Goal: Task Accomplishment & Management: Manage account settings

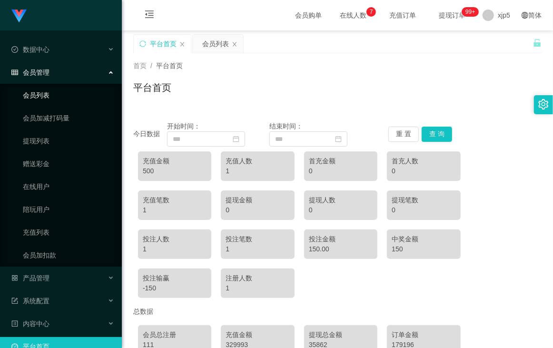
click at [73, 89] on link "会员列表" at bounding box center [68, 95] width 91 height 19
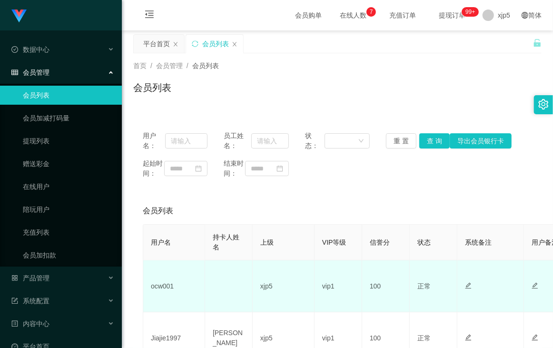
click at [169, 291] on td "ocw001" at bounding box center [174, 286] width 62 height 52
copy td "ocw001"
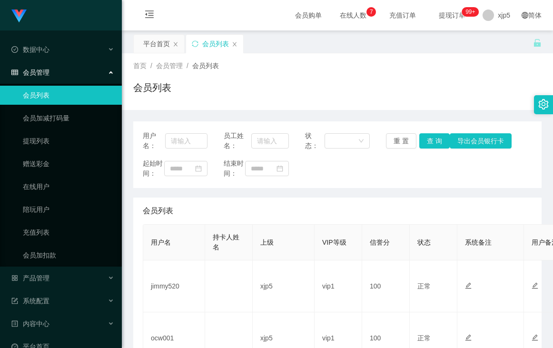
click at [170, 299] on td "jimmy520" at bounding box center [174, 286] width 62 height 52
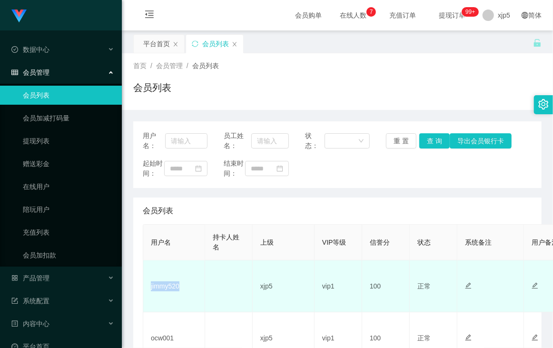
drag, startPoint x: 0, startPoint y: 0, endPoint x: 170, endPoint y: 299, distance: 343.8
click at [170, 299] on td "jimmy520" at bounding box center [174, 286] width 62 height 52
copy td "jimmy520"
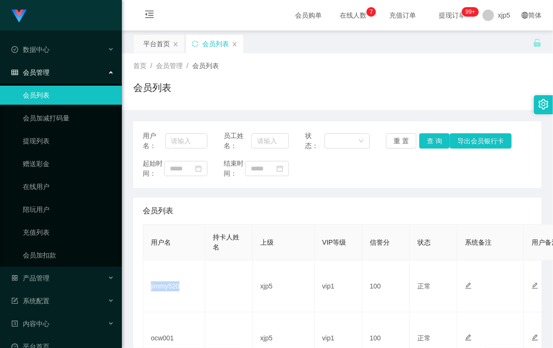
click at [302, 53] on div "首页 / 会员管理 / 会员列表 / 会员列表" at bounding box center [337, 81] width 431 height 57
click at [174, 291] on td "81999076" at bounding box center [174, 286] width 62 height 52
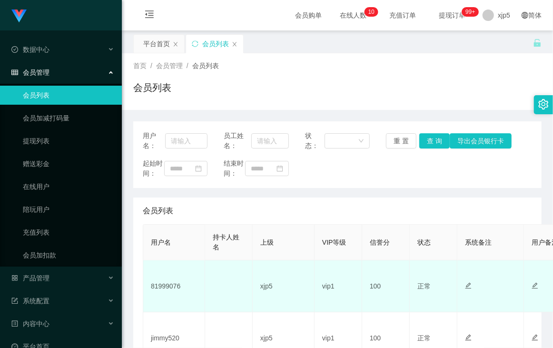
click at [173, 292] on td "81999076" at bounding box center [174, 286] width 62 height 52
copy td "81999076"
